Goal: Task Accomplishment & Management: Manage account settings

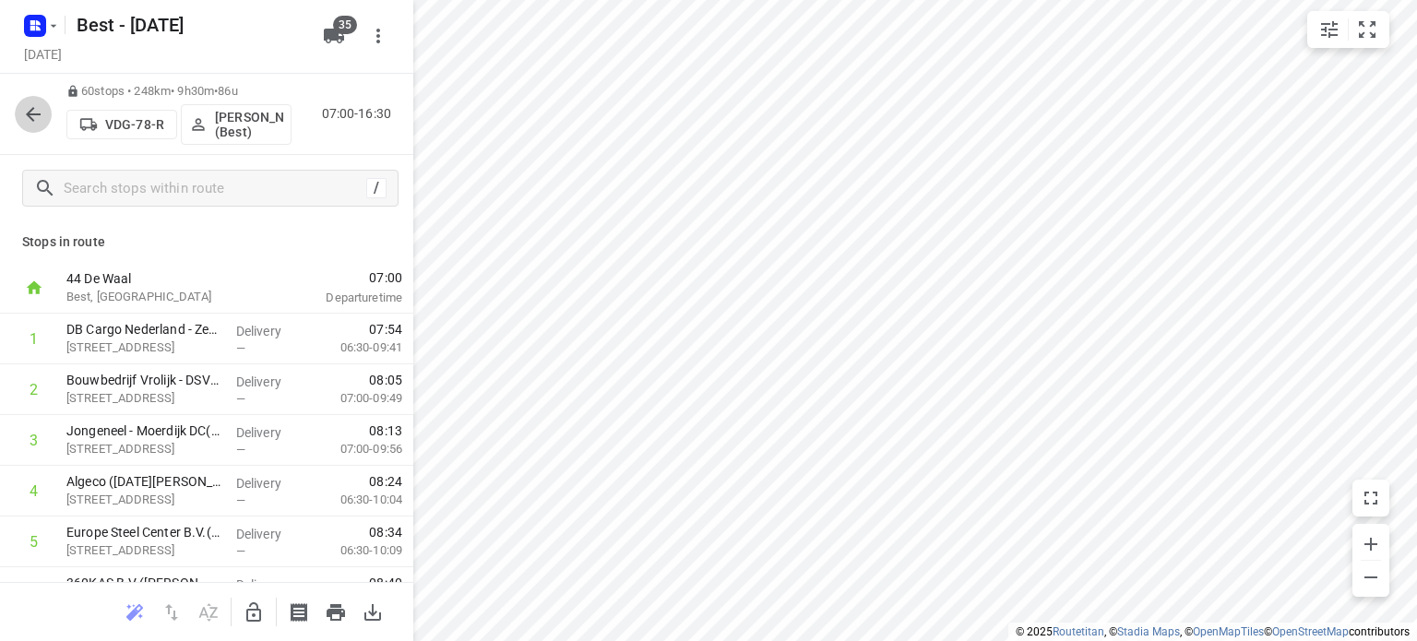
click at [26, 115] on icon "button" at bounding box center [33, 114] width 22 height 22
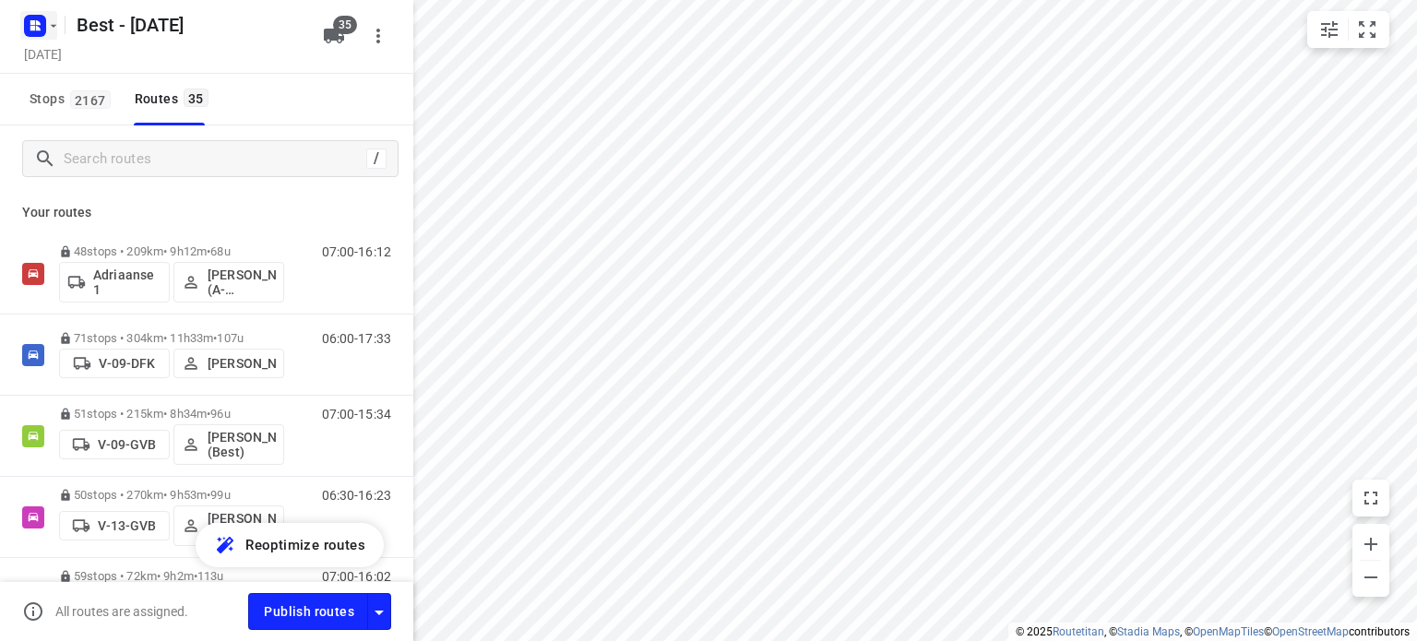
click at [32, 30] on icon "button" at bounding box center [32, 28] width 5 height 5
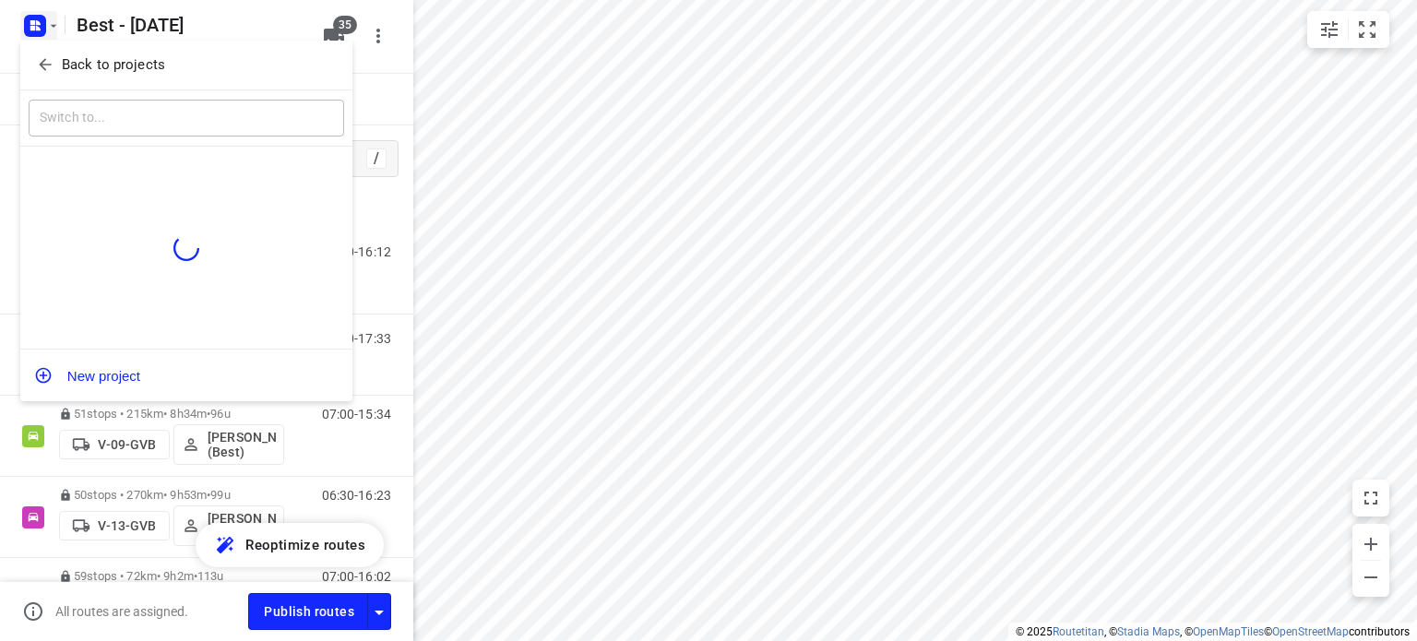
click at [54, 65] on span "Back to projects" at bounding box center [186, 64] width 301 height 21
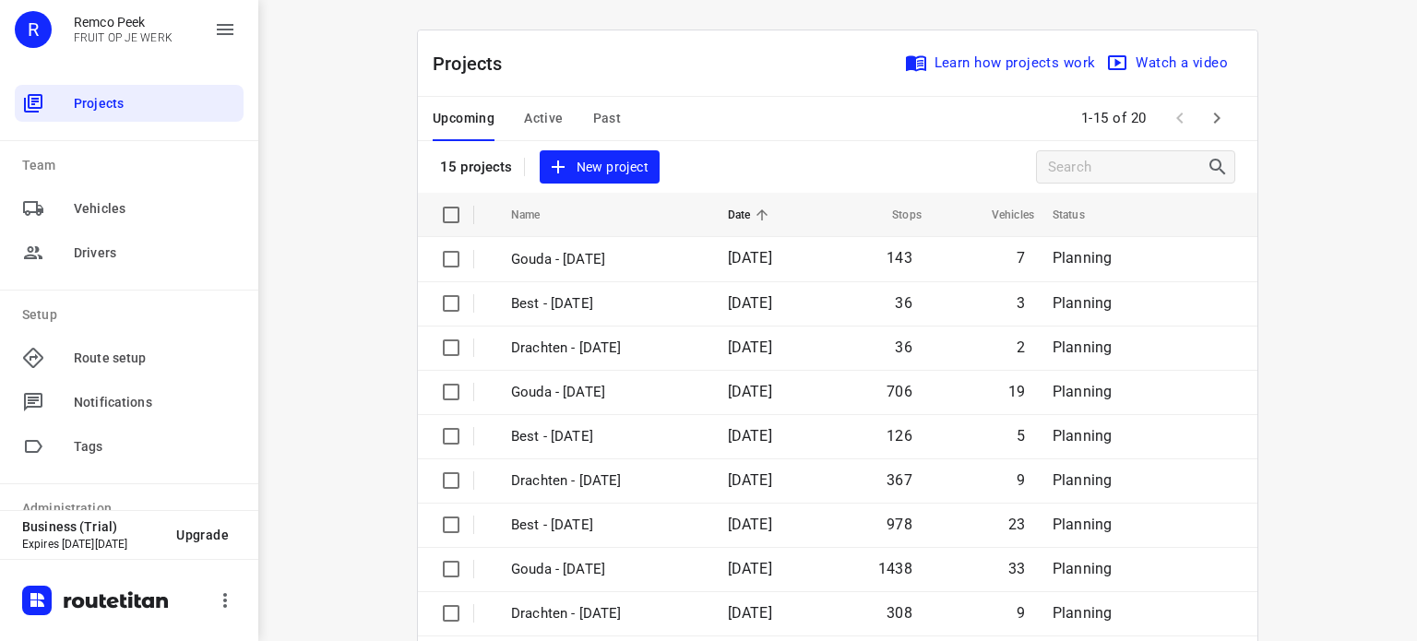
click at [524, 118] on span "Active" at bounding box center [543, 118] width 39 height 23
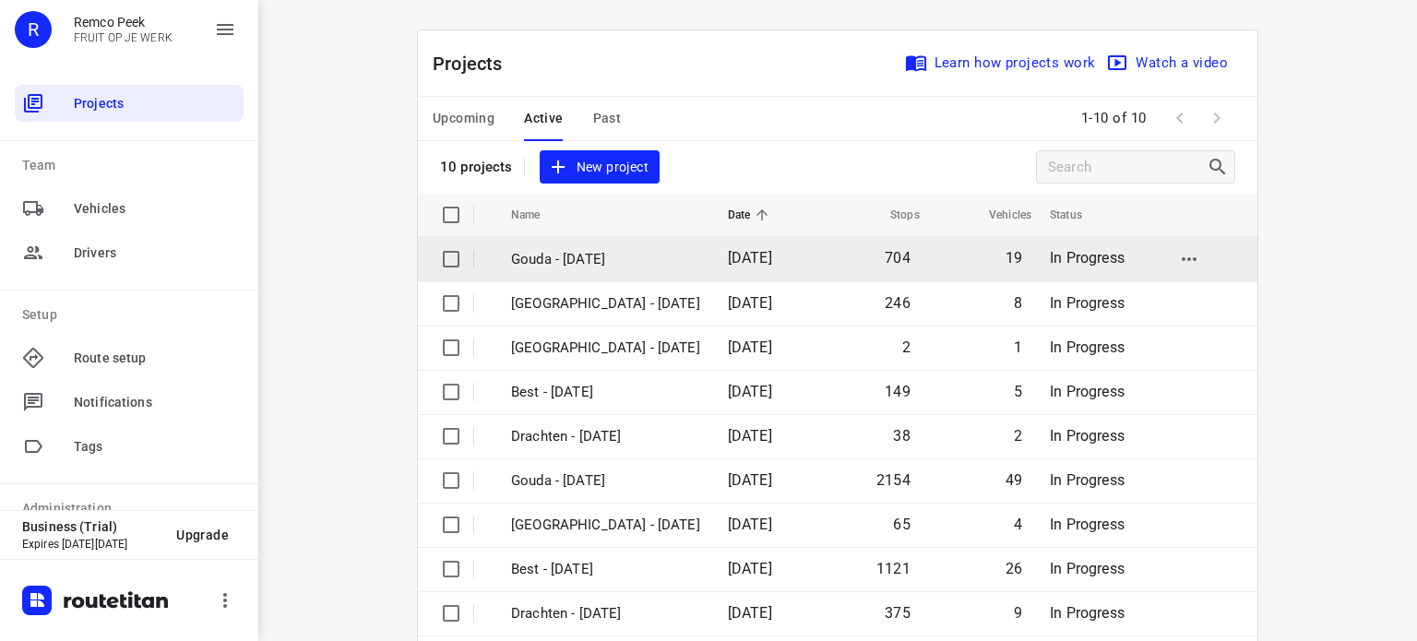
click at [572, 254] on p "Gouda - [DATE]" at bounding box center [605, 259] width 189 height 21
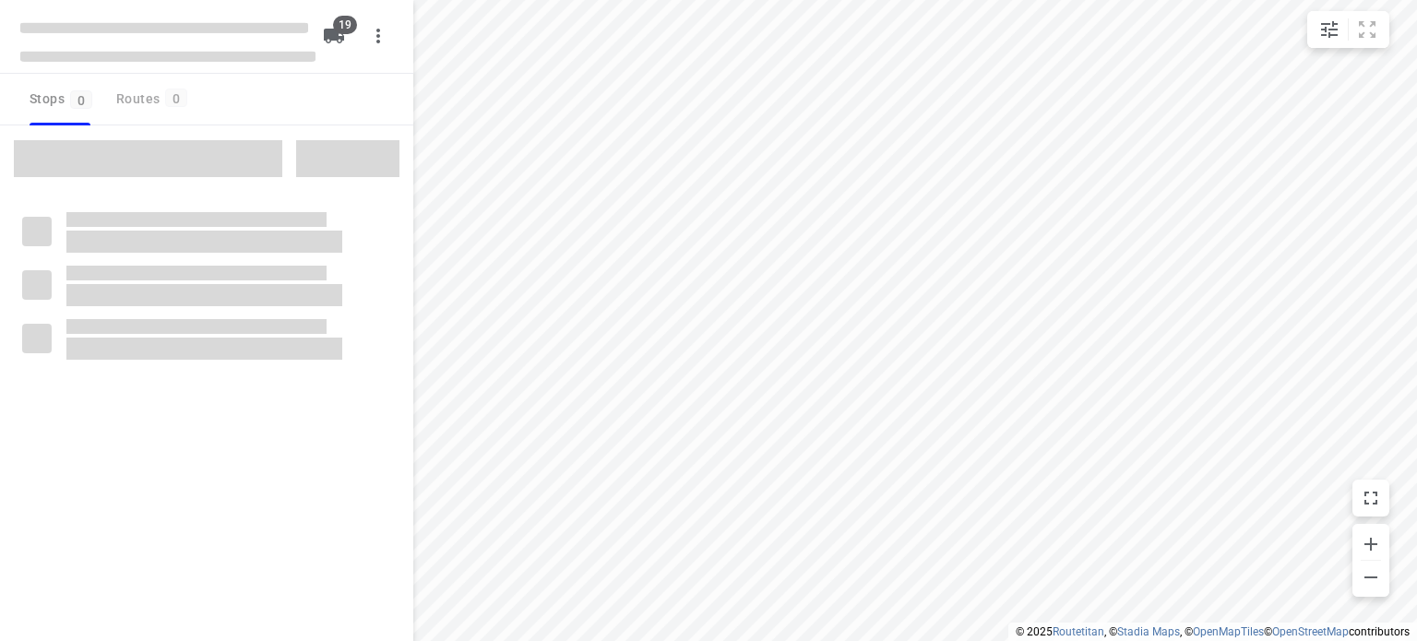
checkbox input "true"
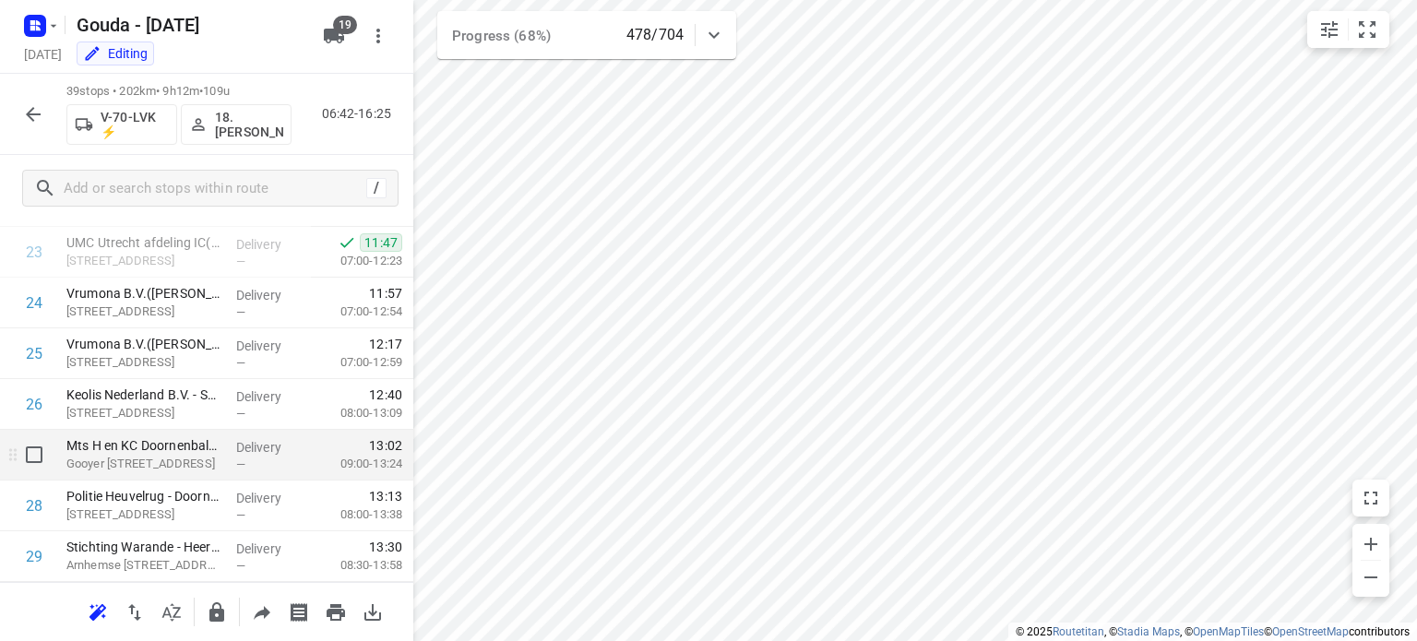
scroll to position [1760, 0]
